Goal: Use online tool/utility: Utilize a website feature to perform a specific function

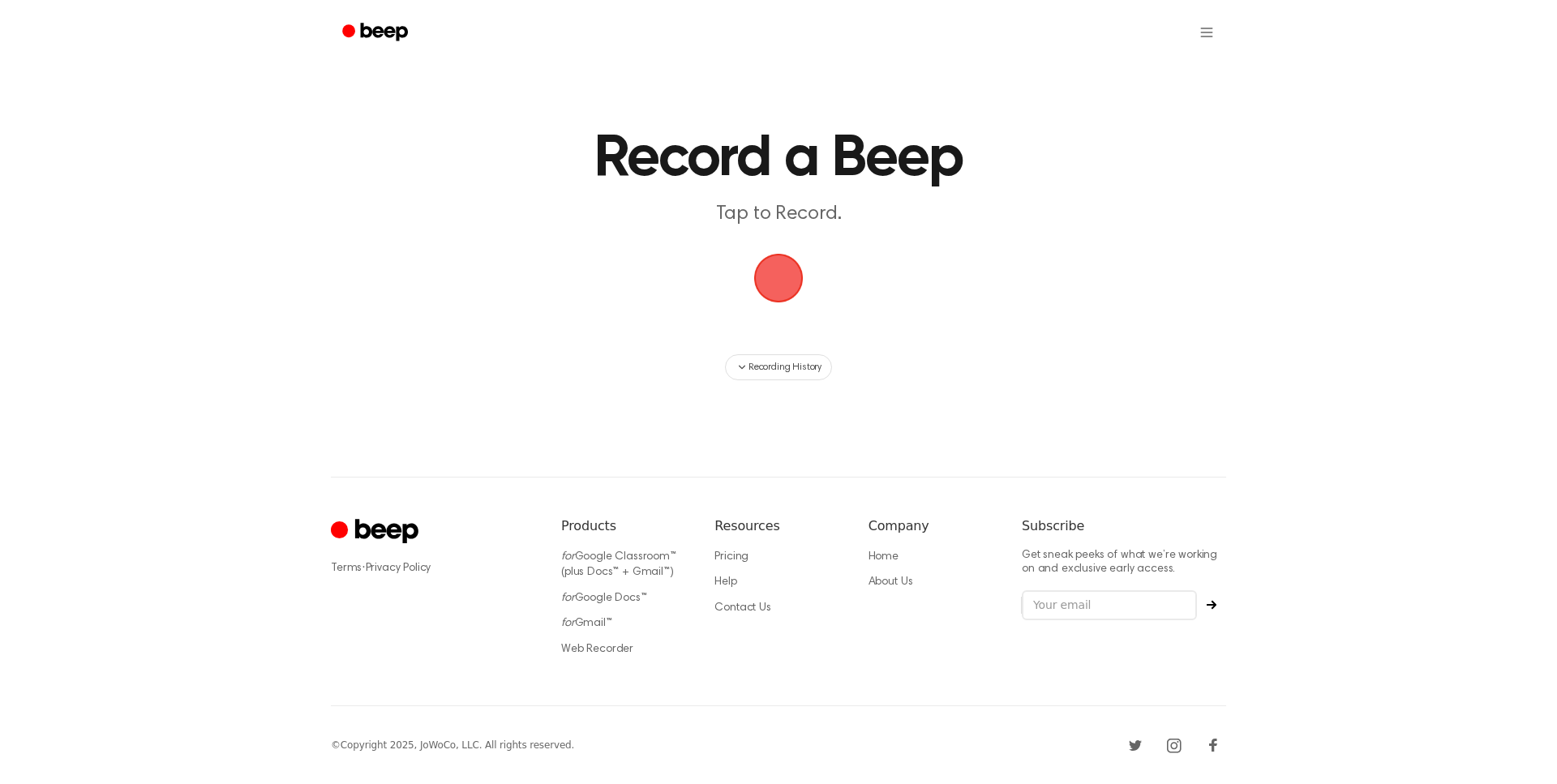
click at [772, 258] on span "button" at bounding box center [778, 278] width 53 height 53
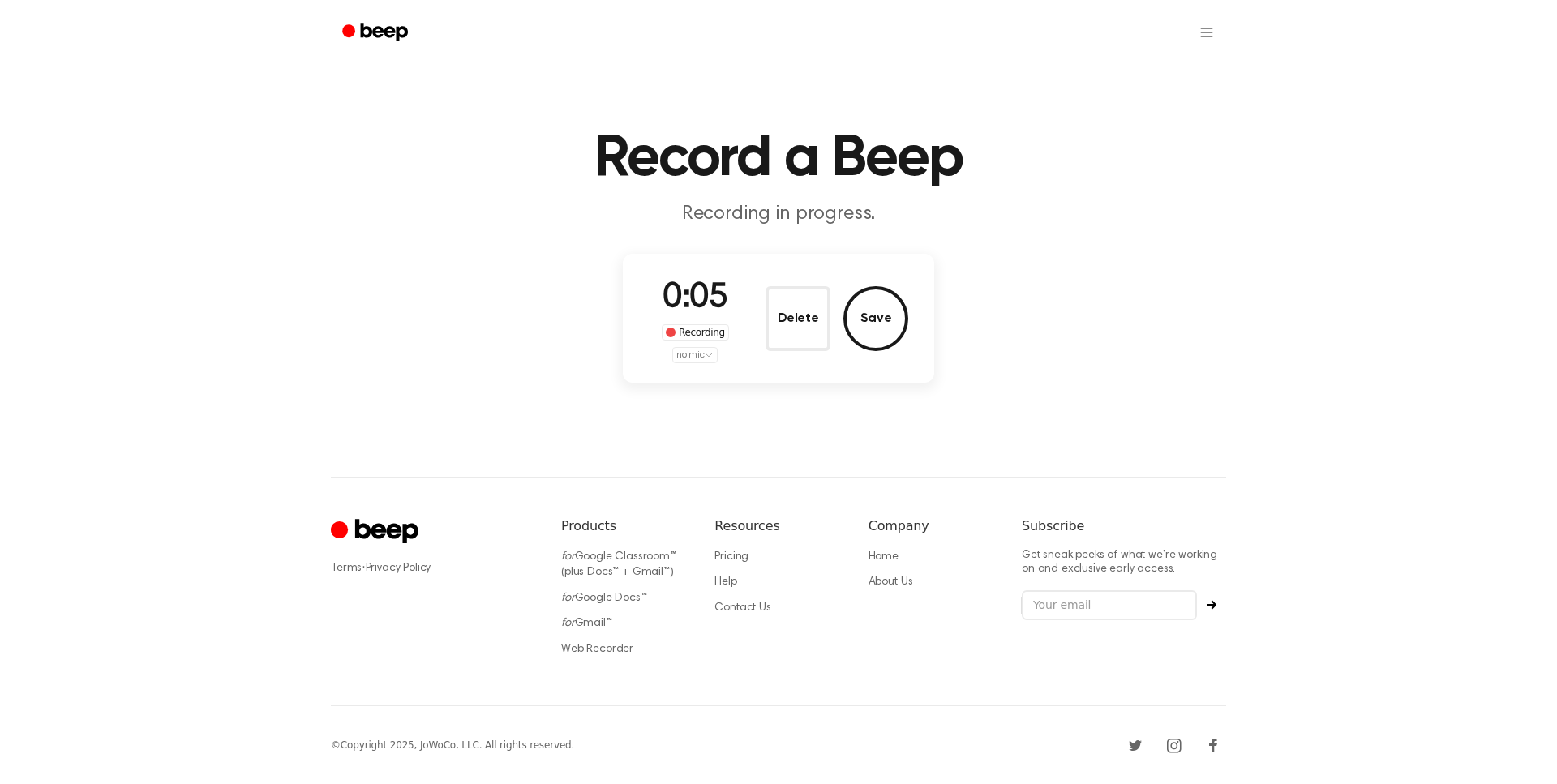
click at [704, 350] on html "Record a Beep Recording in progress. 0:05 Recording no mic Delete Save ⚠️ We ar…" at bounding box center [778, 402] width 1557 height 803
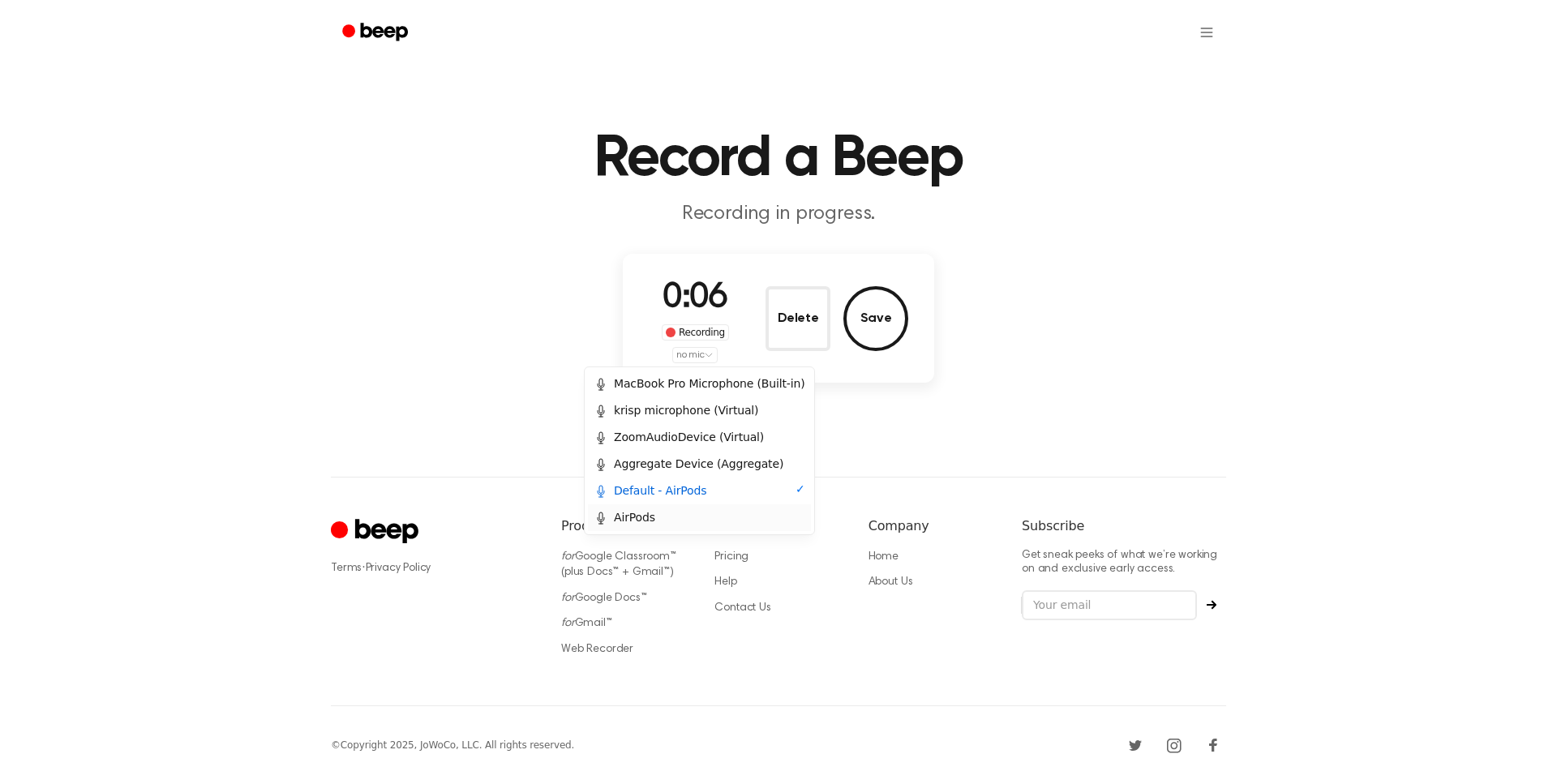
click at [651, 530] on div "AirPods" at bounding box center [699, 517] width 223 height 27
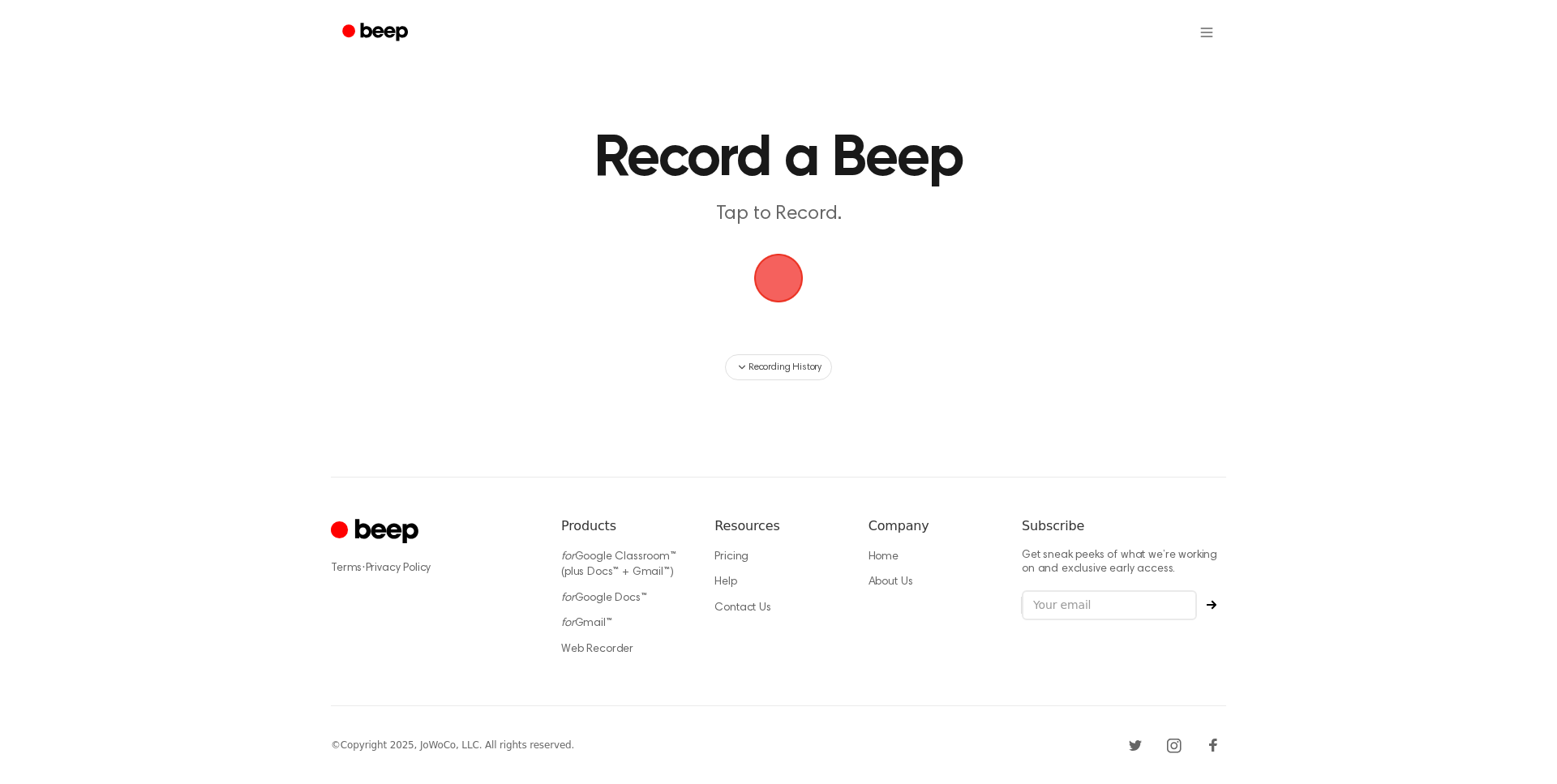
click at [781, 300] on span "button" at bounding box center [778, 278] width 45 height 45
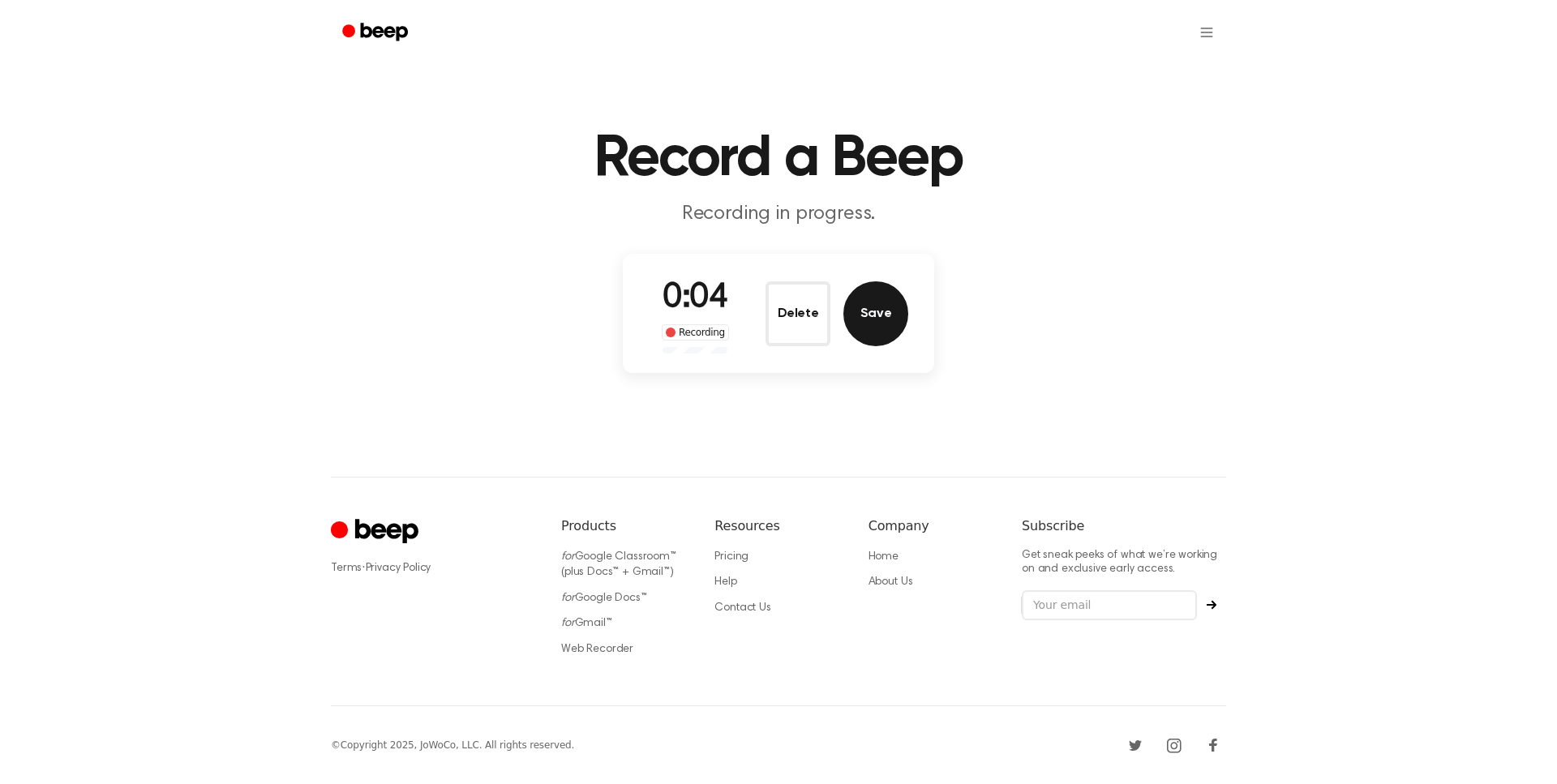
click at [869, 320] on button "Save" at bounding box center [876, 314] width 65 height 65
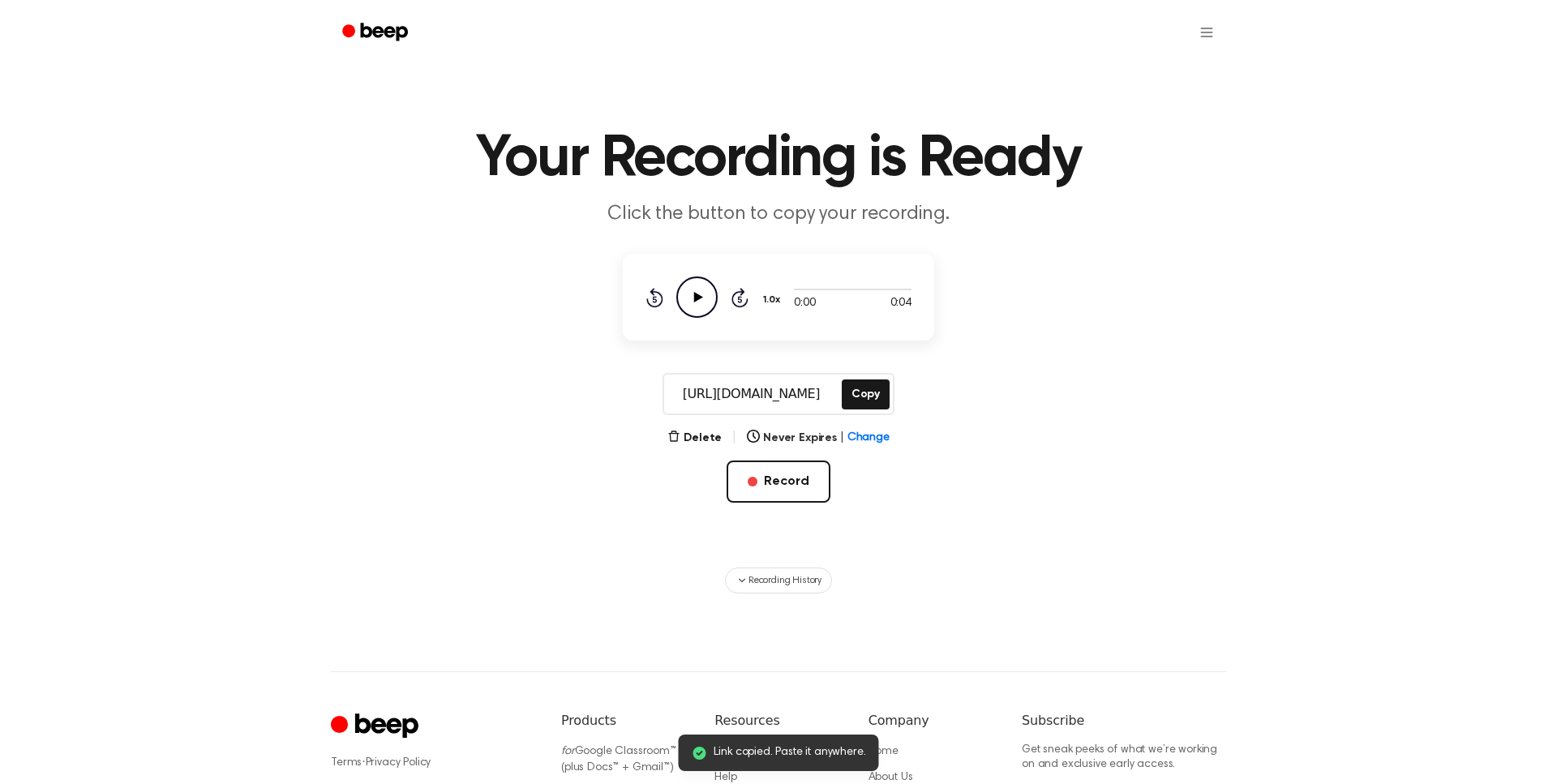
click at [709, 295] on icon "Play Audio" at bounding box center [697, 297] width 42 height 42
click at [804, 591] on button "Recording History" at bounding box center [778, 580] width 107 height 26
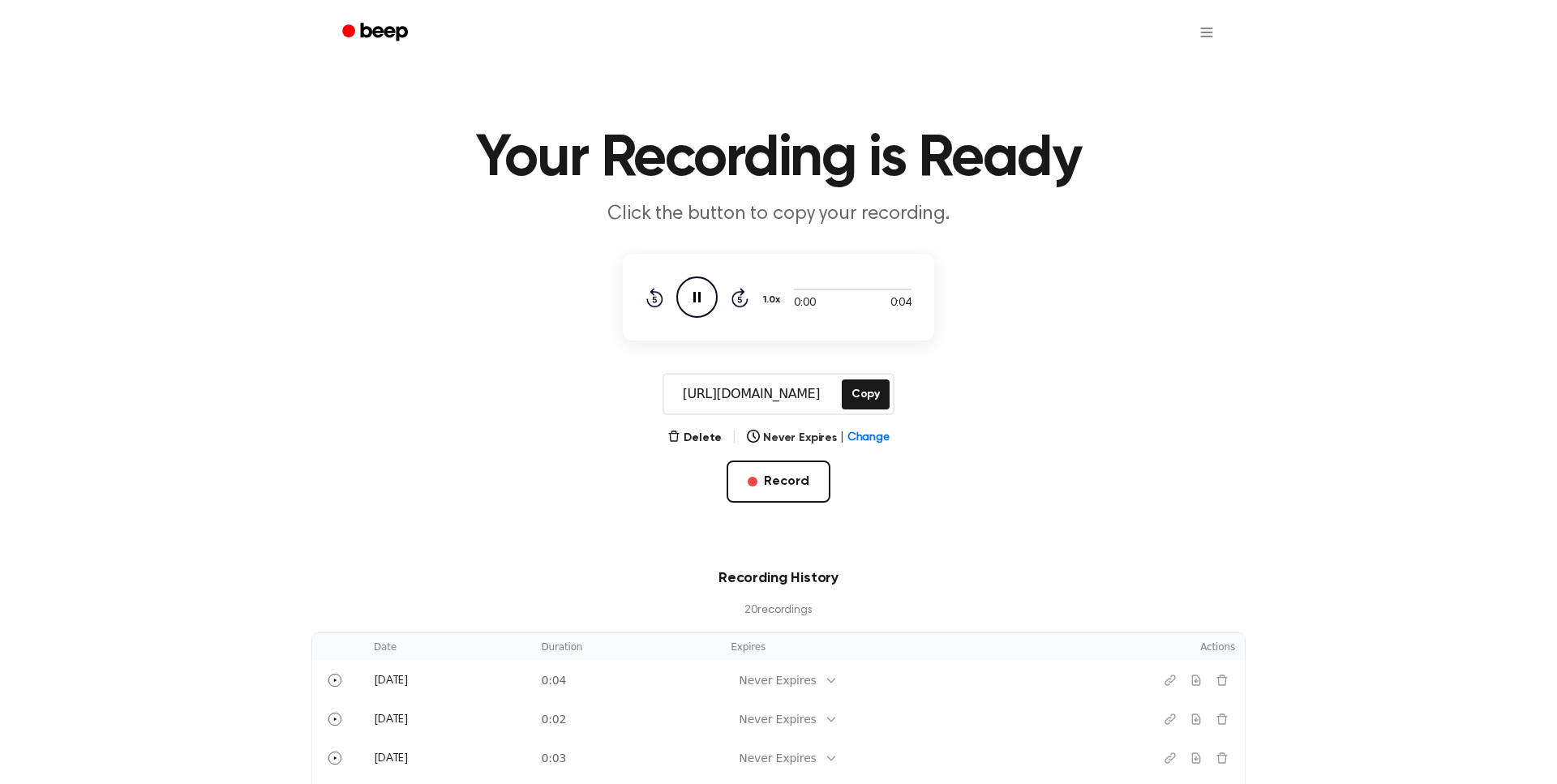
click at [704, 305] on icon "Pause Audio" at bounding box center [697, 297] width 42 height 42
click at [704, 305] on icon "Play Audio" at bounding box center [697, 297] width 42 height 42
